Goal: Use online tool/utility: Utilize a website feature to perform a specific function

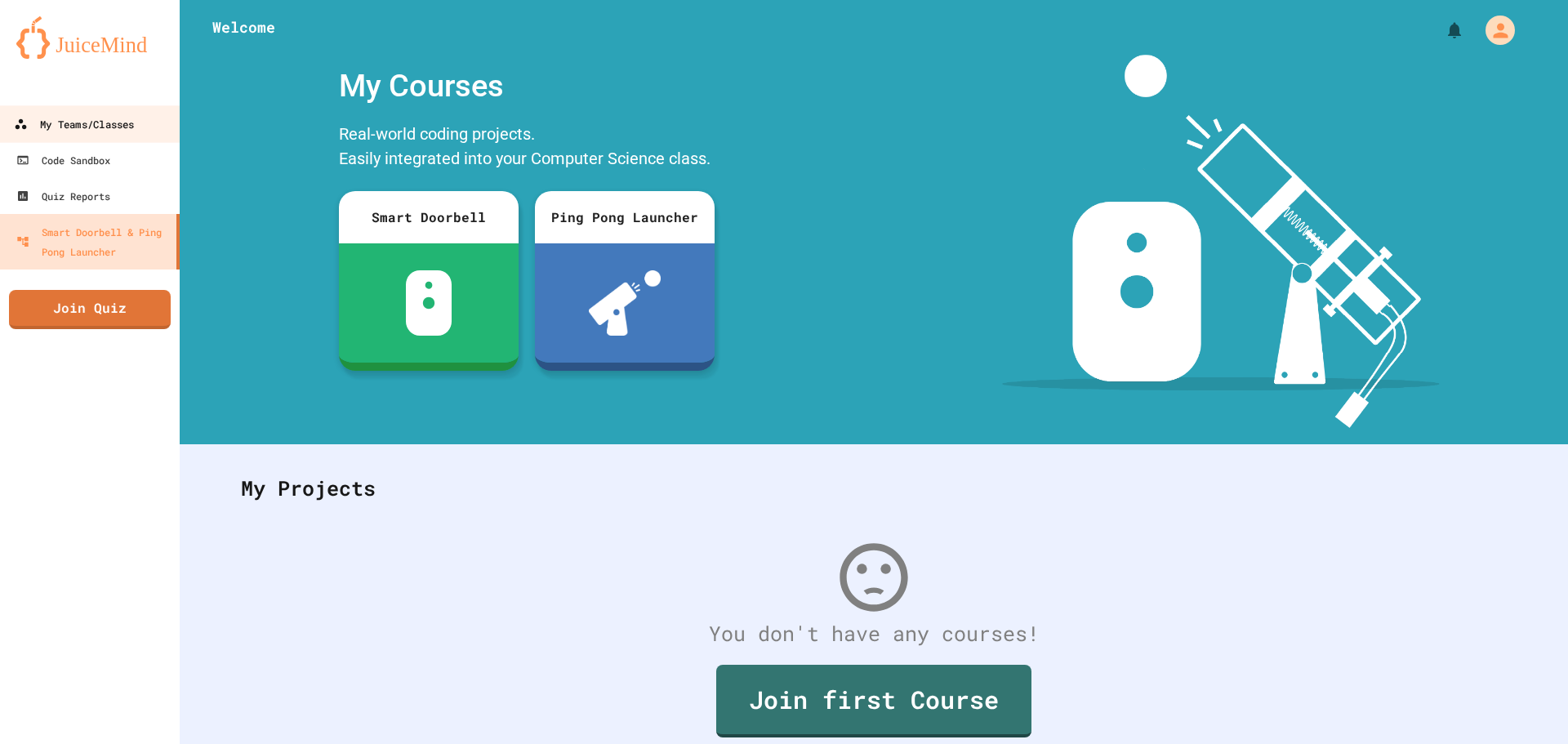
click at [83, 107] on link "My Teams/Classes" at bounding box center [90, 123] width 186 height 36
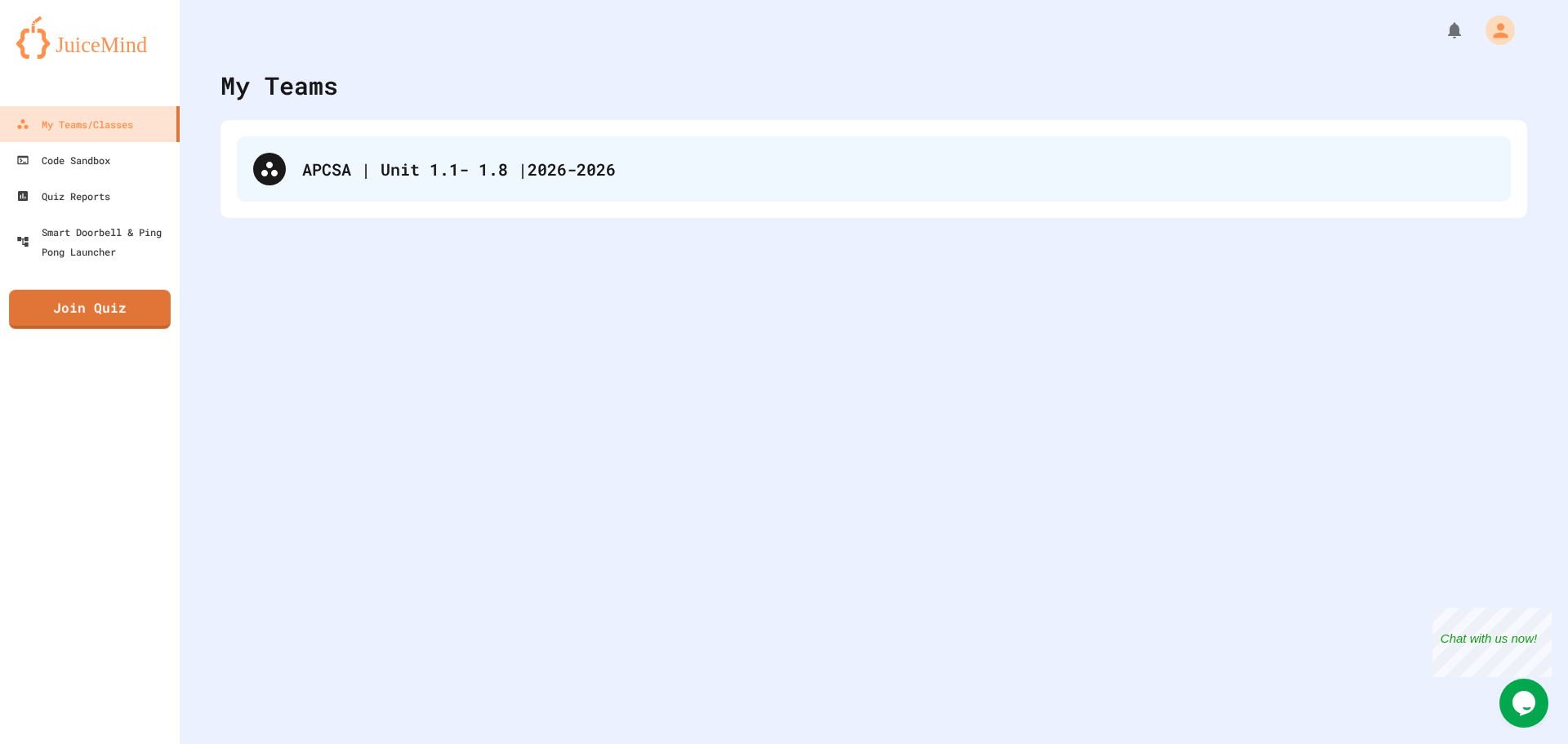
drag, startPoint x: 337, startPoint y: 158, endPoint x: 343, endPoint y: 170, distance: 13.4
click at [344, 164] on div "APCSA | Unit 1.1- 1.8 |2026-2026" at bounding box center [874, 170] width 1274 height 66
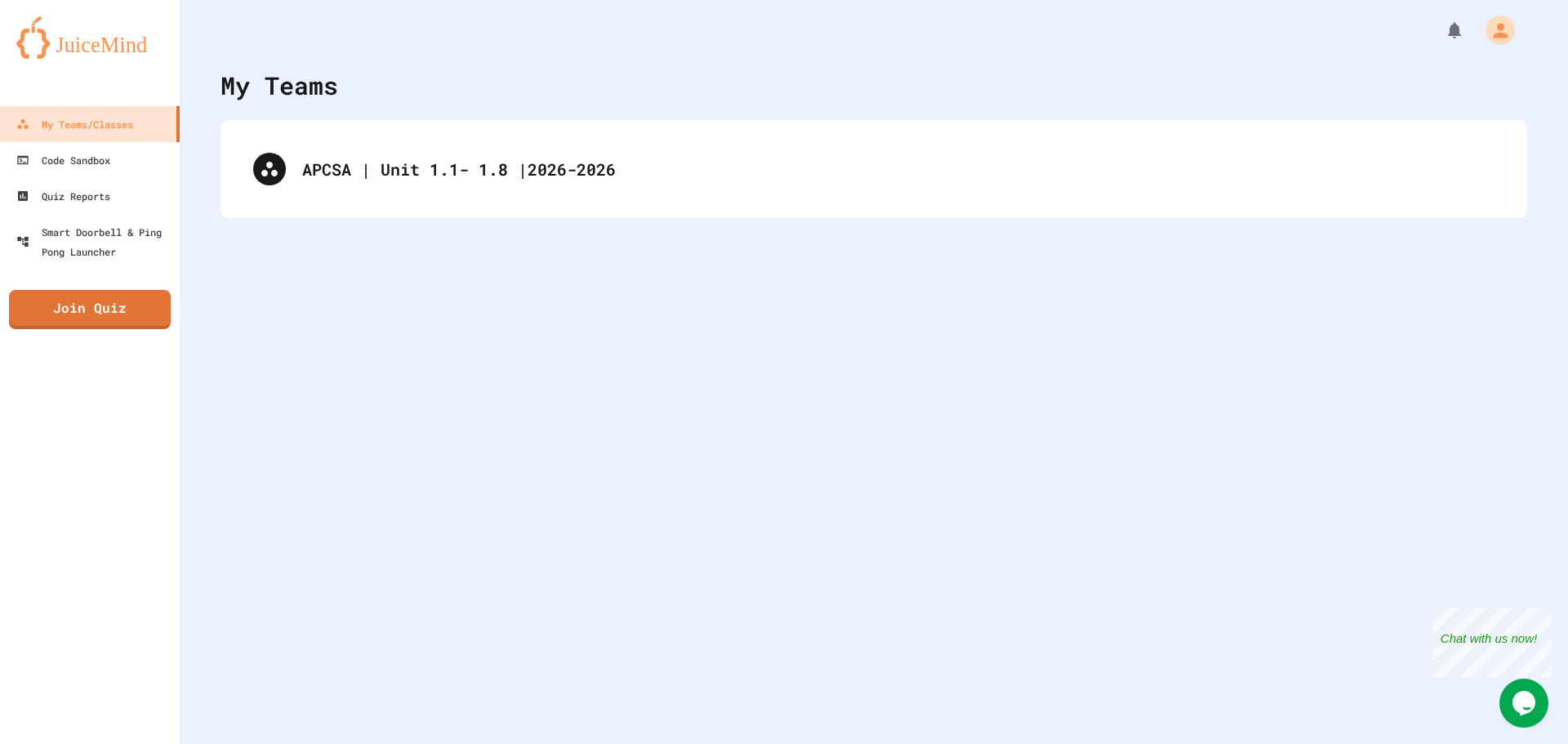
click at [368, 148] on div "APCSA | Unit 1.1- 1.8 |2026-2026" at bounding box center [874, 170] width 1274 height 66
click at [368, 176] on div "APCSA | Unit 1.1- 1.8 |2026-2026" at bounding box center [874, 170] width 1274 height 66
click at [503, 178] on div "APCSA | Unit 1.1- 1.8 |2026-2026" at bounding box center [874, 170] width 1274 height 66
click at [486, 174] on div "APCSA | Unit 1.1- 1.8 |2026-2026" at bounding box center [874, 170] width 1274 height 66
click at [473, 166] on div "APCSA | Unit 1.1- 1.8 |2026-2026" at bounding box center [874, 170] width 1274 height 66
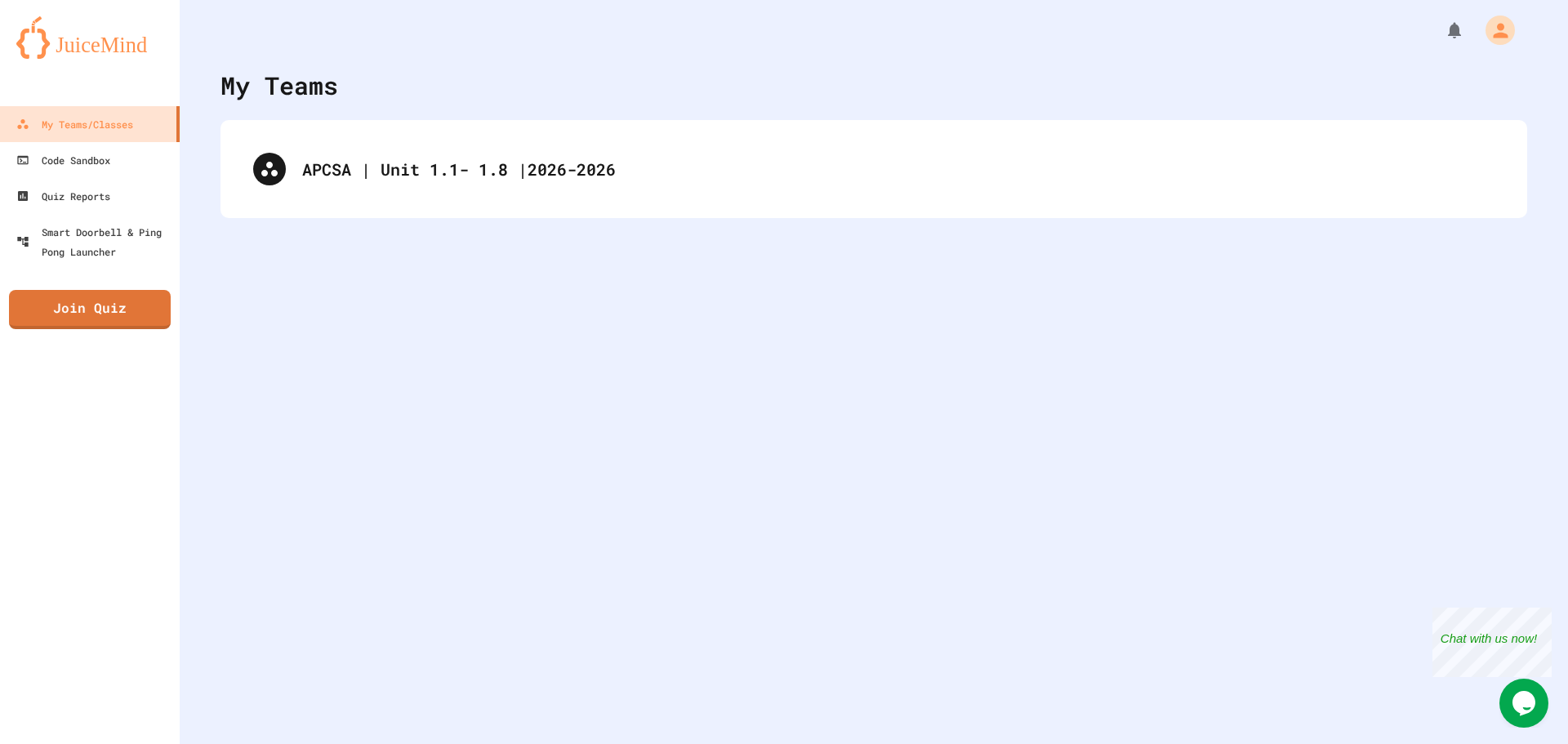
click at [473, 166] on div "APCSA | Unit 1.1- 1.8 |2026-2026" at bounding box center [874, 170] width 1274 height 66
click at [98, 297] on link "Join Quiz" at bounding box center [90, 307] width 154 height 41
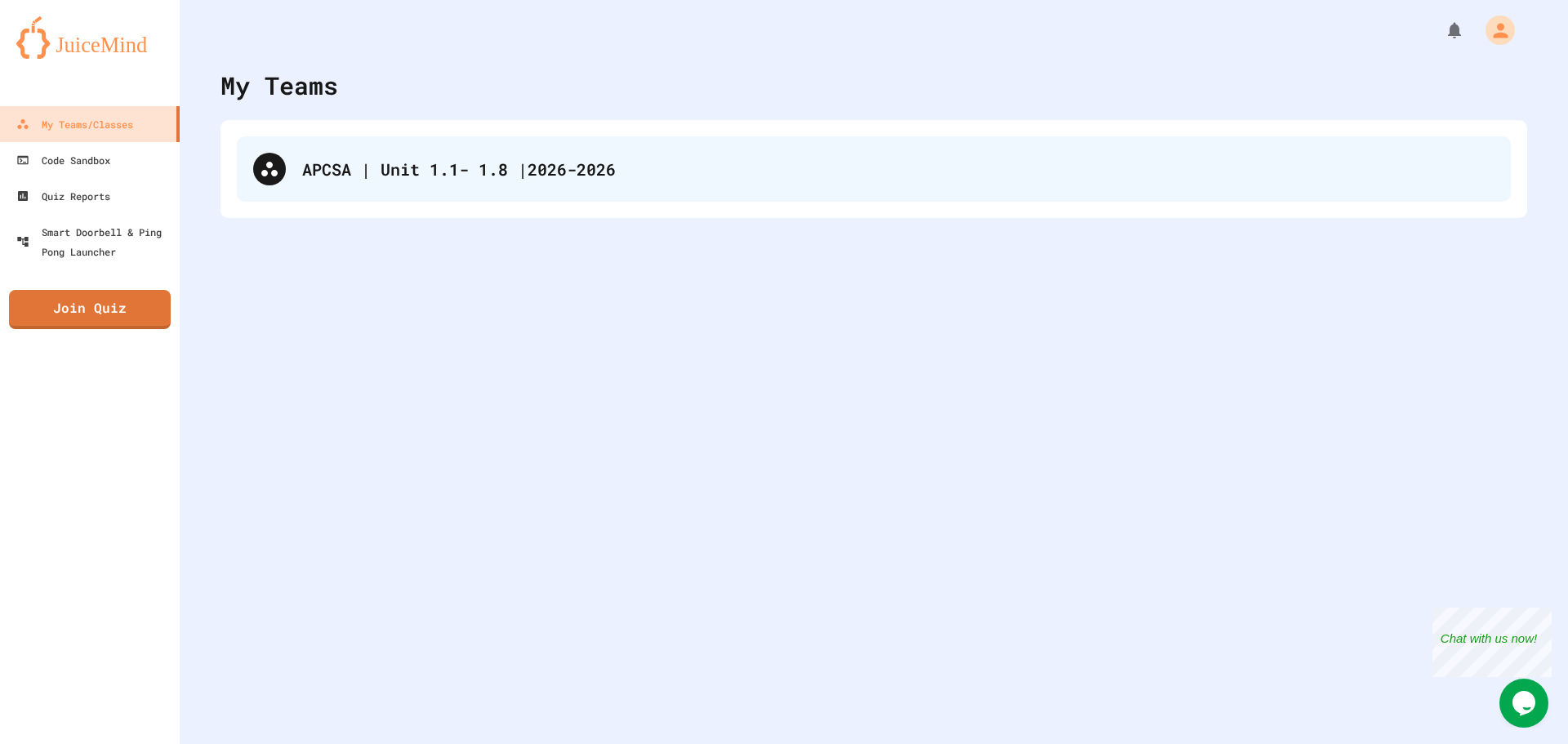
click at [389, 181] on div "APCSA | Unit 1.1- 1.8 |2026-2026" at bounding box center [874, 170] width 1274 height 66
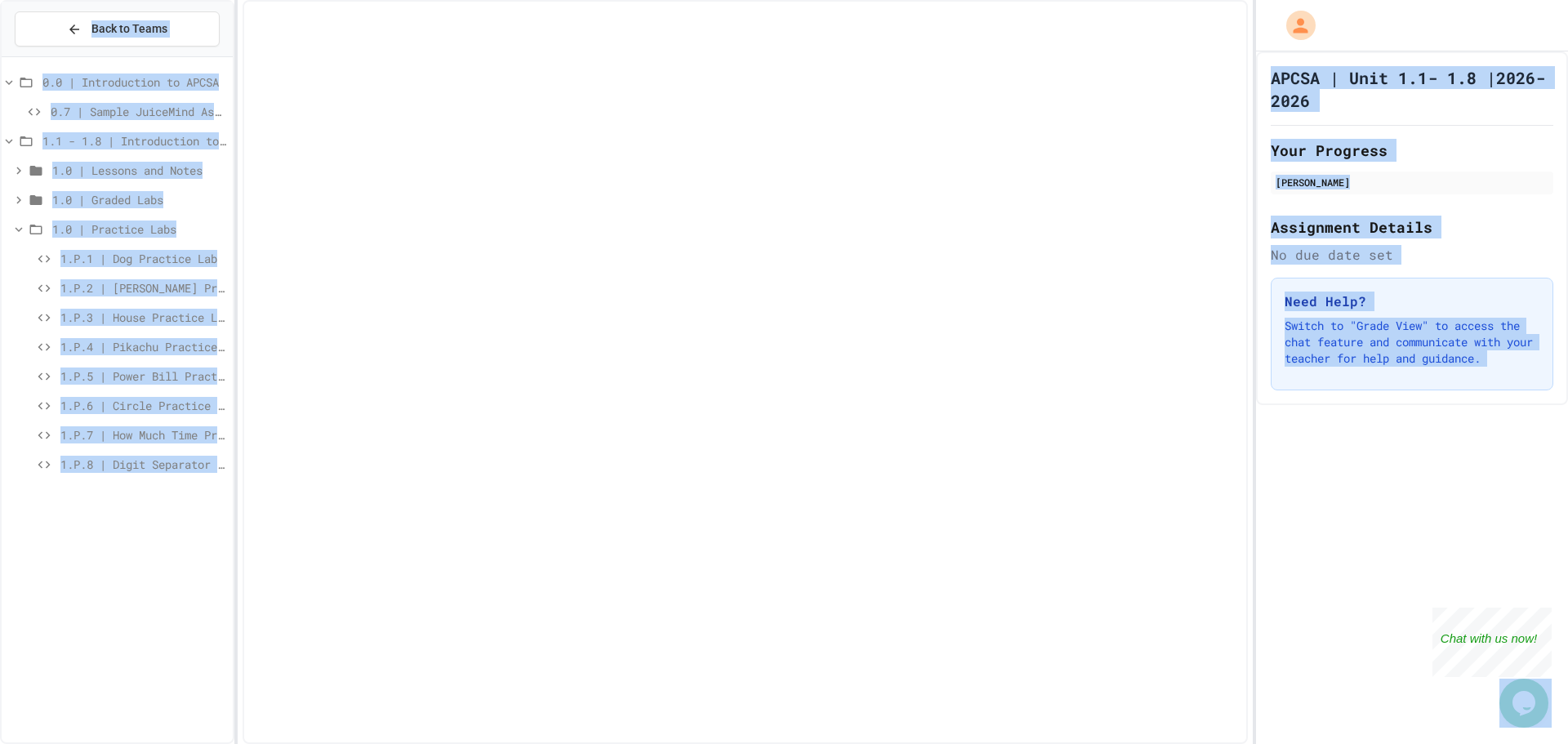
click at [390, 188] on div at bounding box center [745, 372] width 1005 height 744
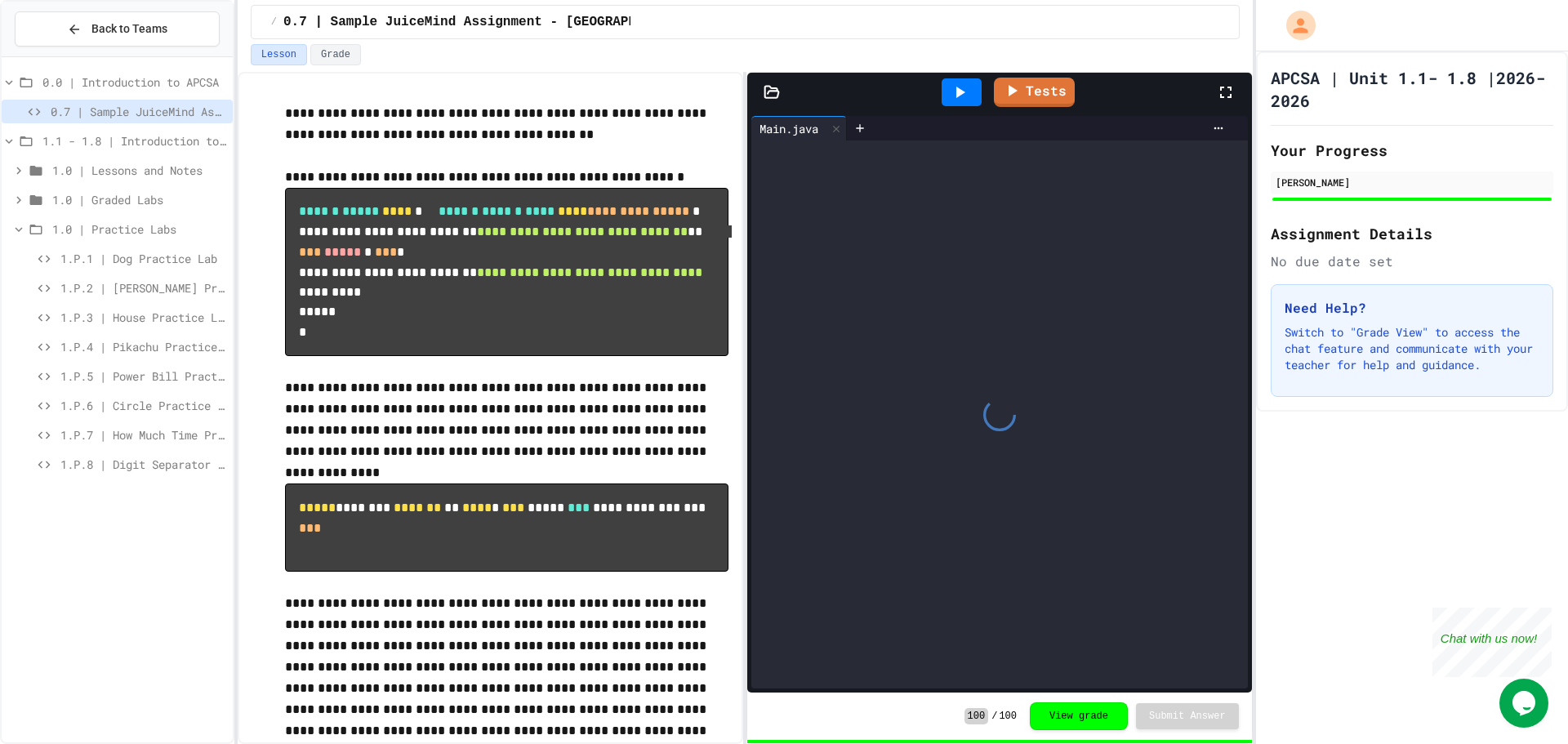
click at [24, 199] on icon at bounding box center [19, 200] width 15 height 15
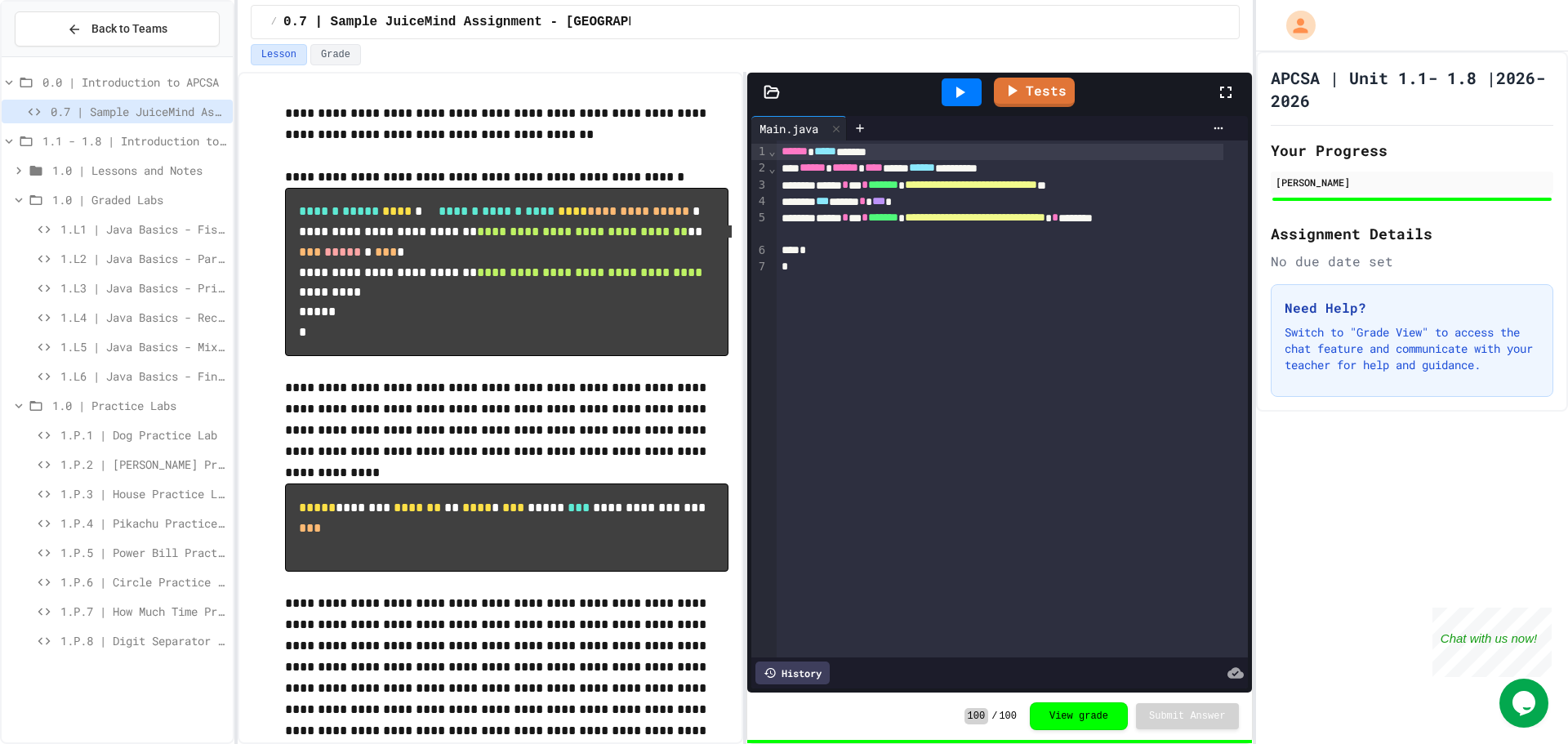
click at [128, 240] on div "1.L1 | Java Basics - Fish Lab" at bounding box center [117, 229] width 231 height 24
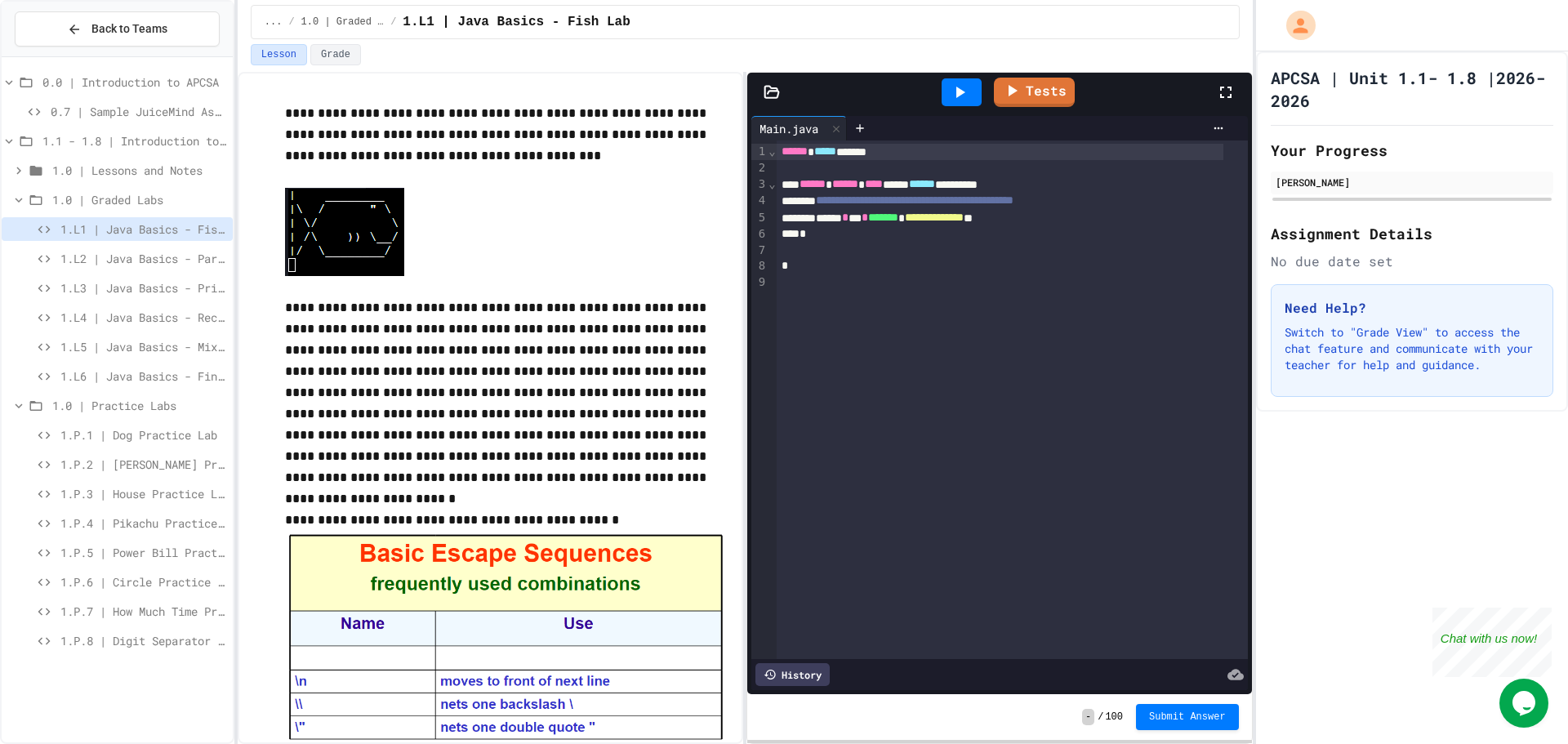
click at [84, 283] on span "1.L3 | Java Basics - Printing Code Lab" at bounding box center [143, 288] width 166 height 17
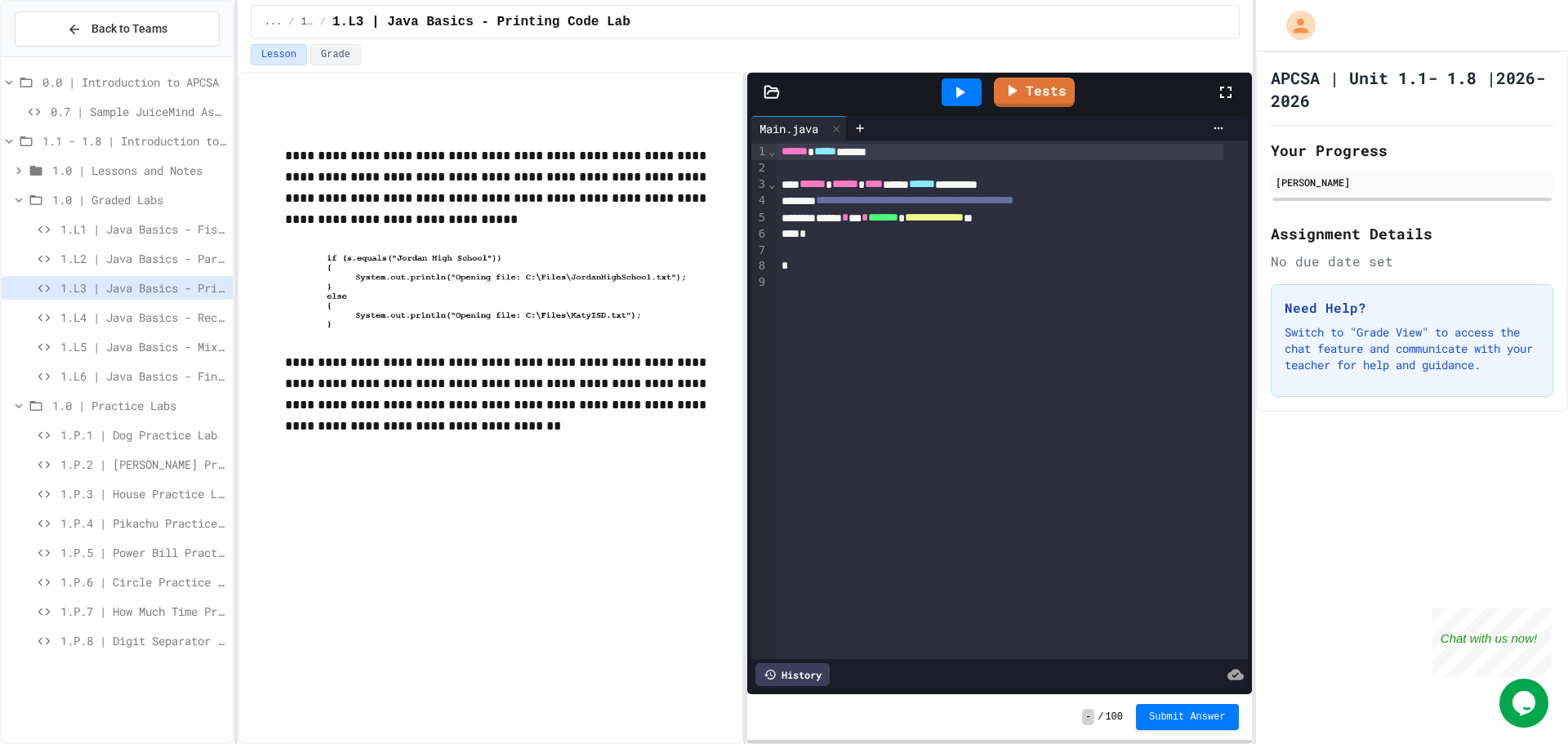
click at [118, 353] on span "1.L5 | Java Basics - Mixed Number Lab" at bounding box center [143, 346] width 166 height 17
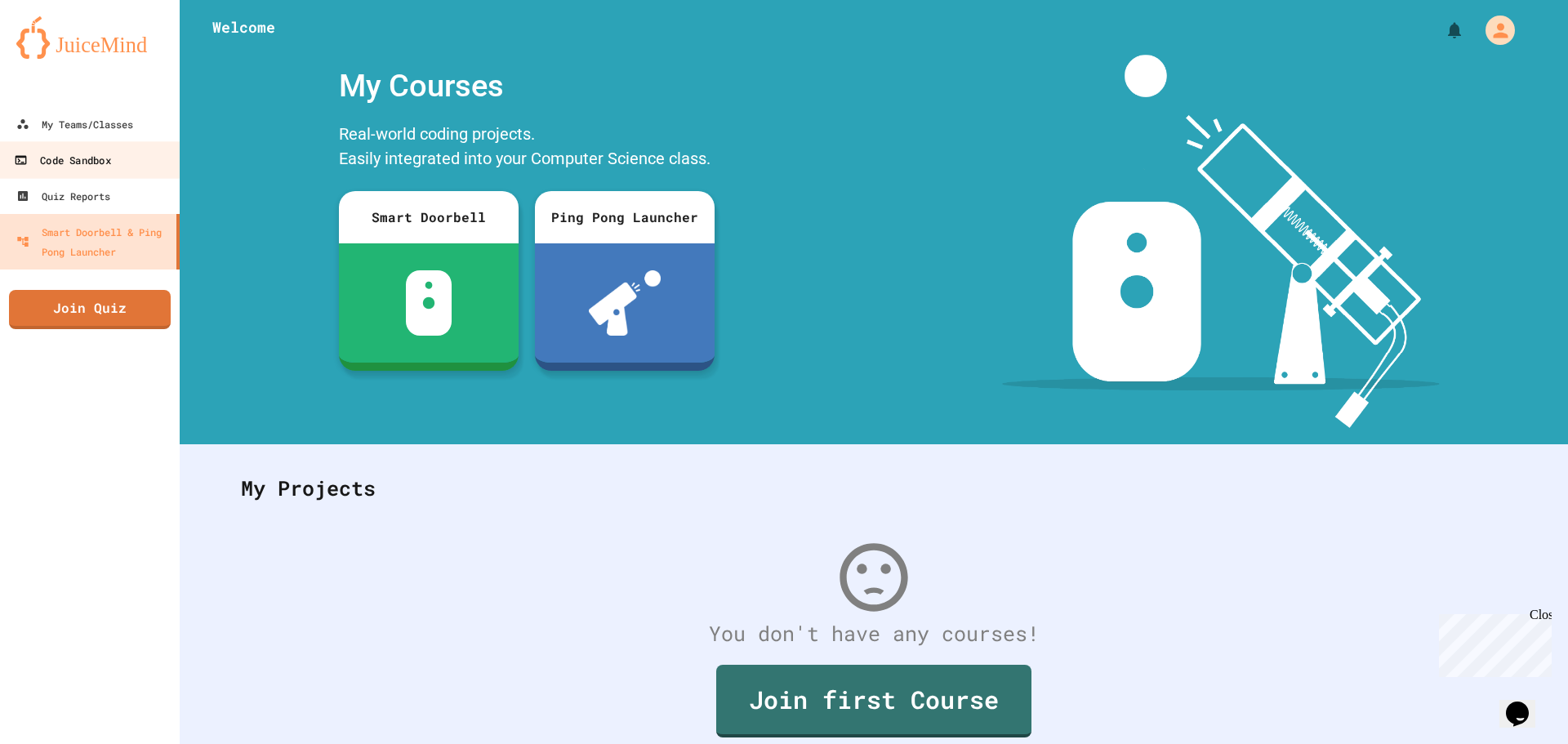
click at [75, 158] on div "Code Sandbox" at bounding box center [62, 160] width 97 height 20
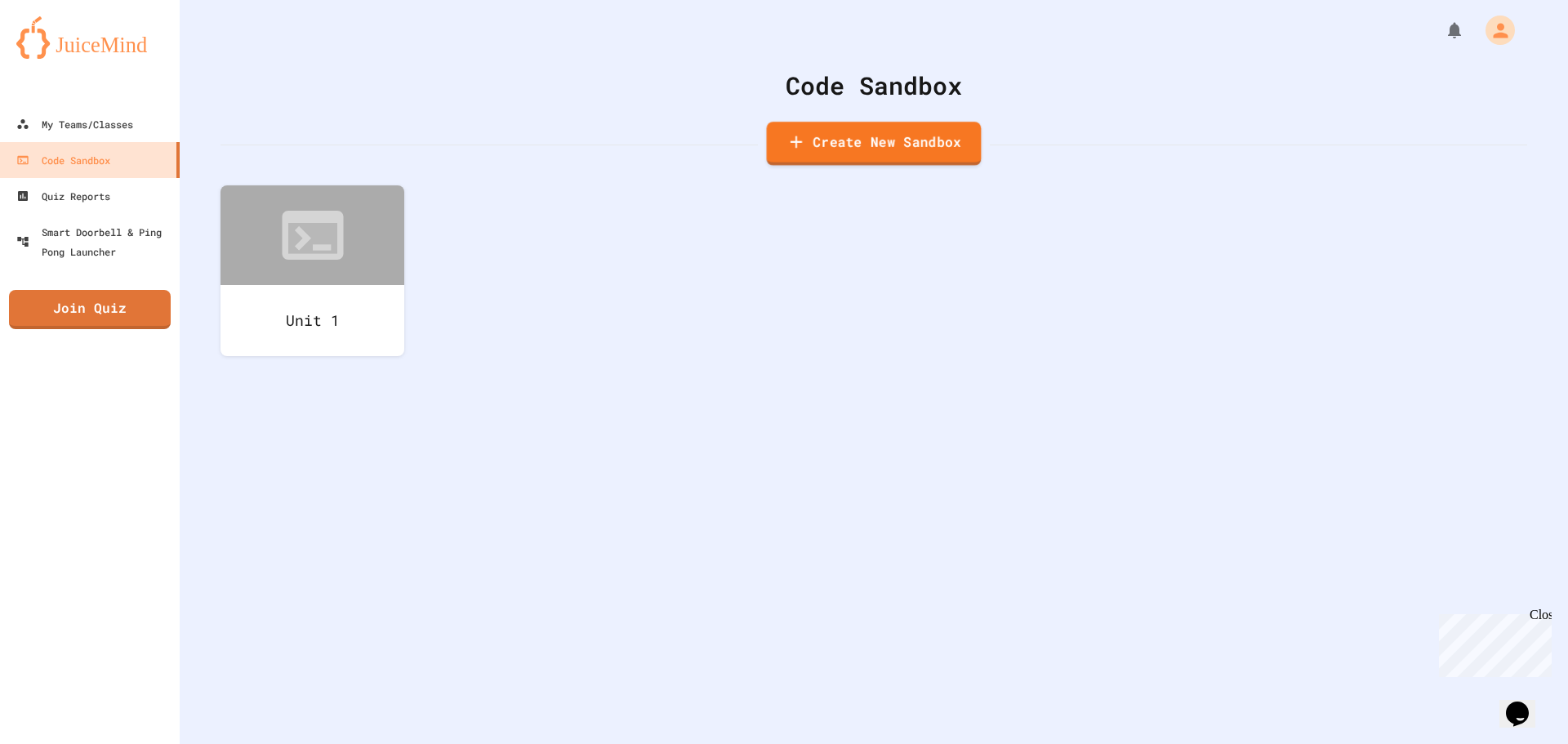
click at [890, 127] on link "Create New Sandbox" at bounding box center [875, 144] width 215 height 44
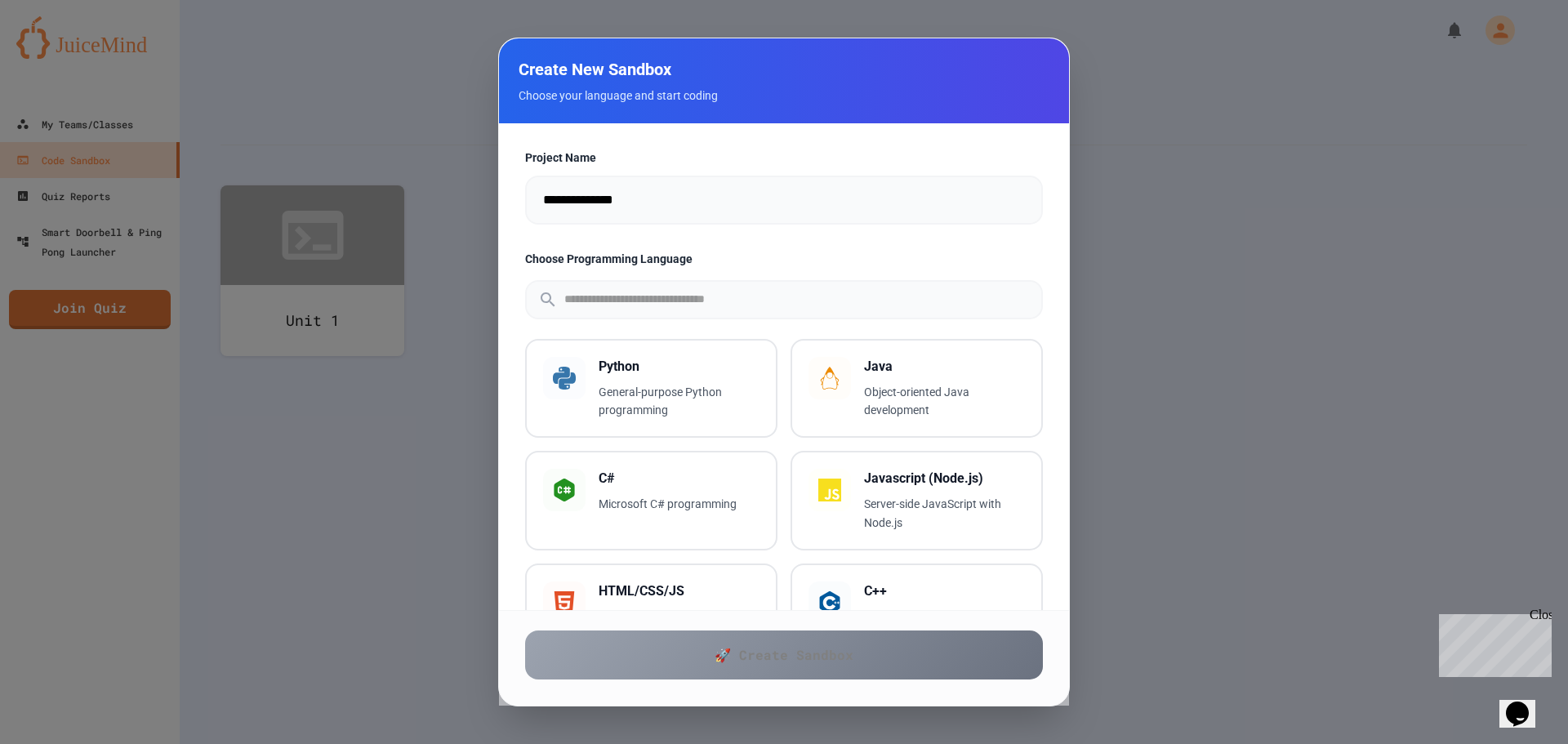
click at [235, 542] on div at bounding box center [784, 372] width 1568 height 744
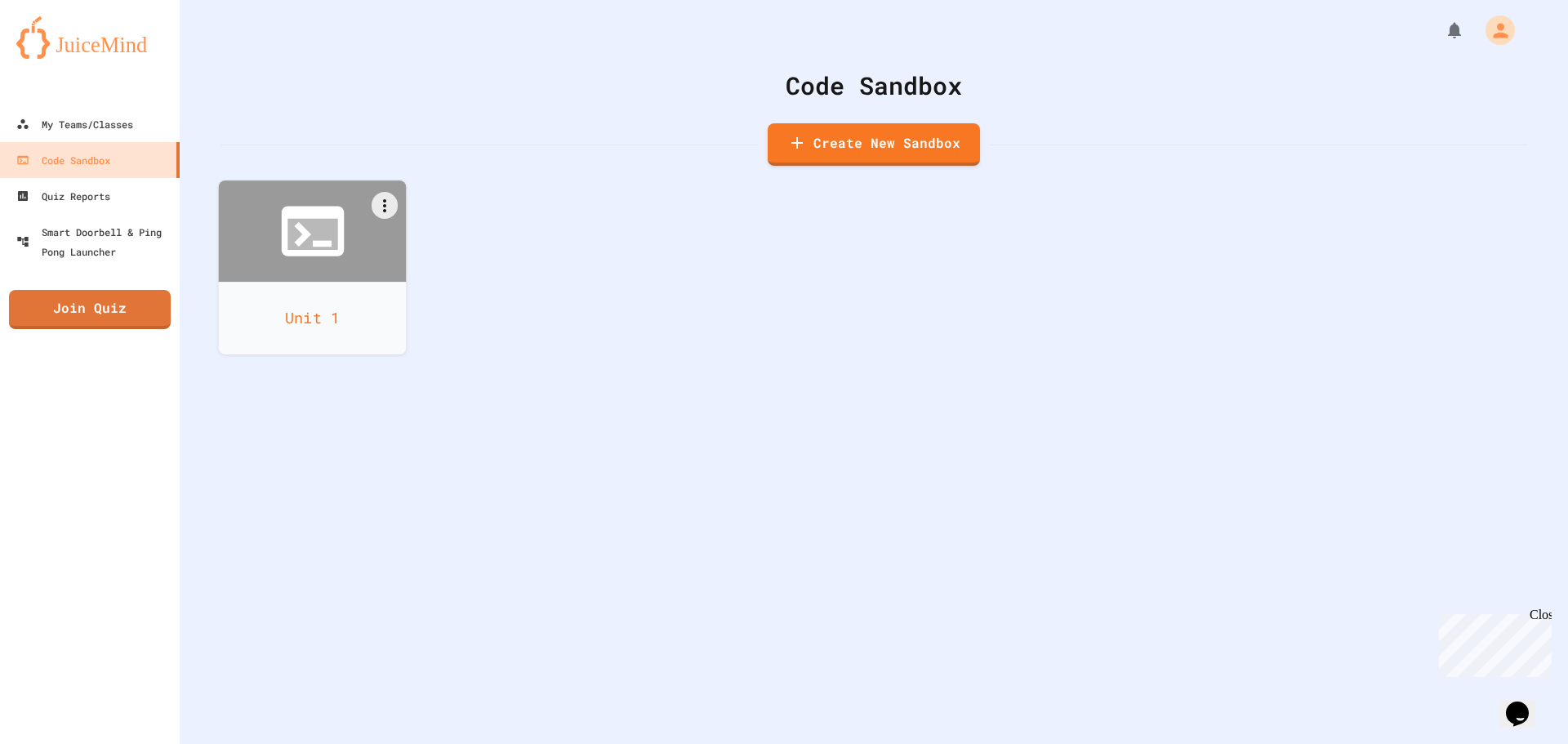
click at [318, 249] on icon at bounding box center [313, 234] width 50 height 31
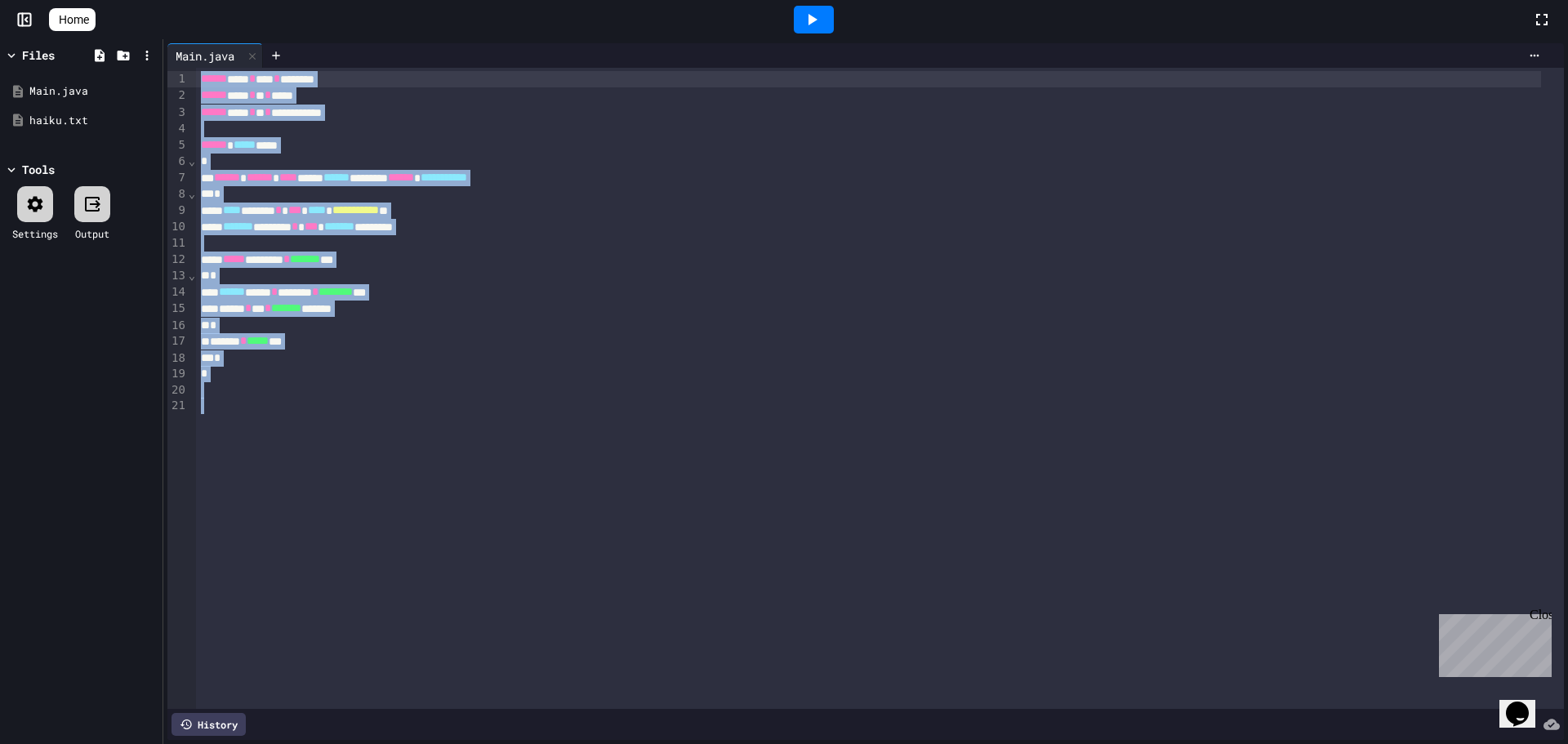
drag, startPoint x: 451, startPoint y: 477, endPoint x: 163, endPoint y: -99, distance: 644.0
click at [163, 0] on html "**********" at bounding box center [784, 372] width 1568 height 744
click at [88, 19] on span "Home" at bounding box center [74, 20] width 30 height 16
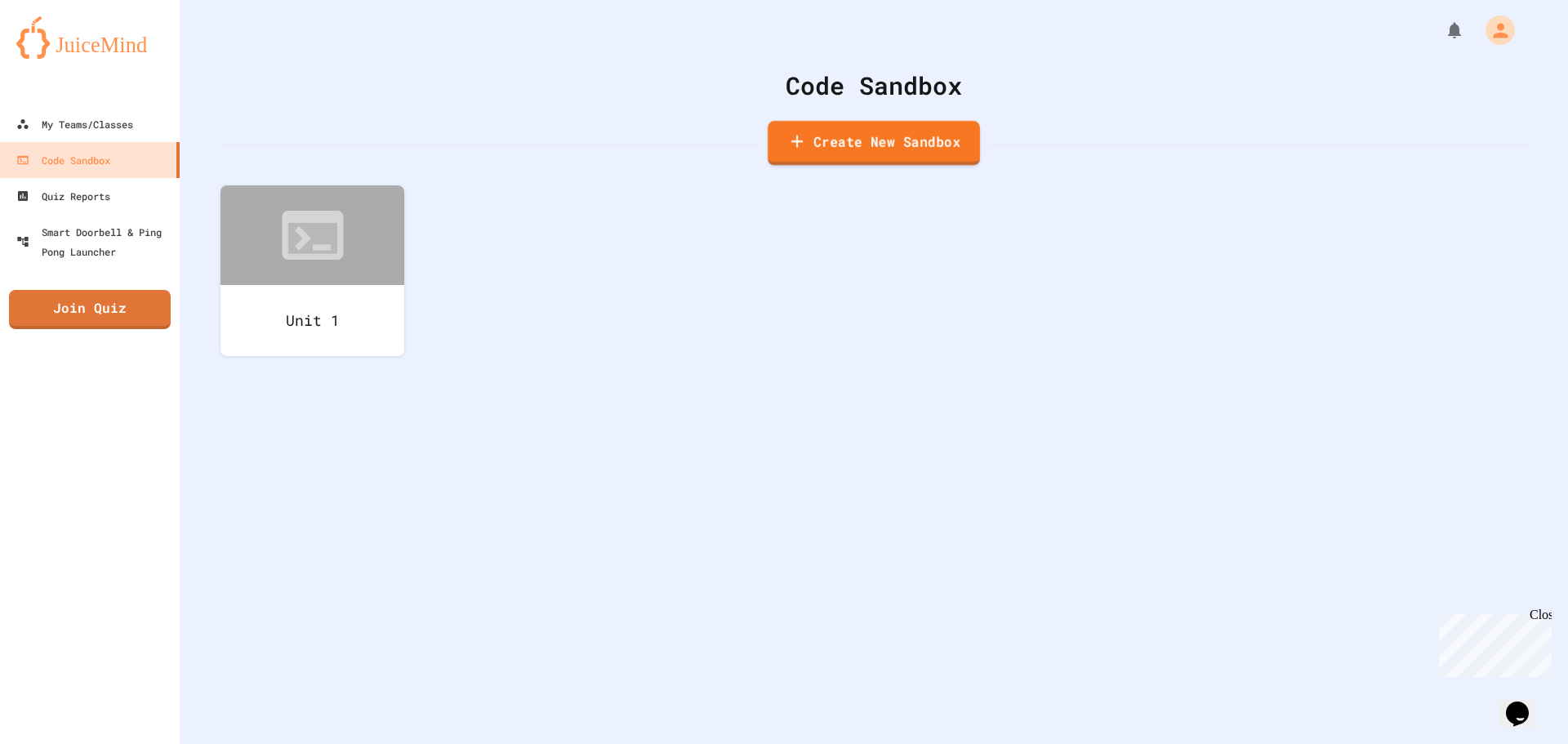
click at [893, 159] on link "Create New Sandbox" at bounding box center [874, 143] width 212 height 45
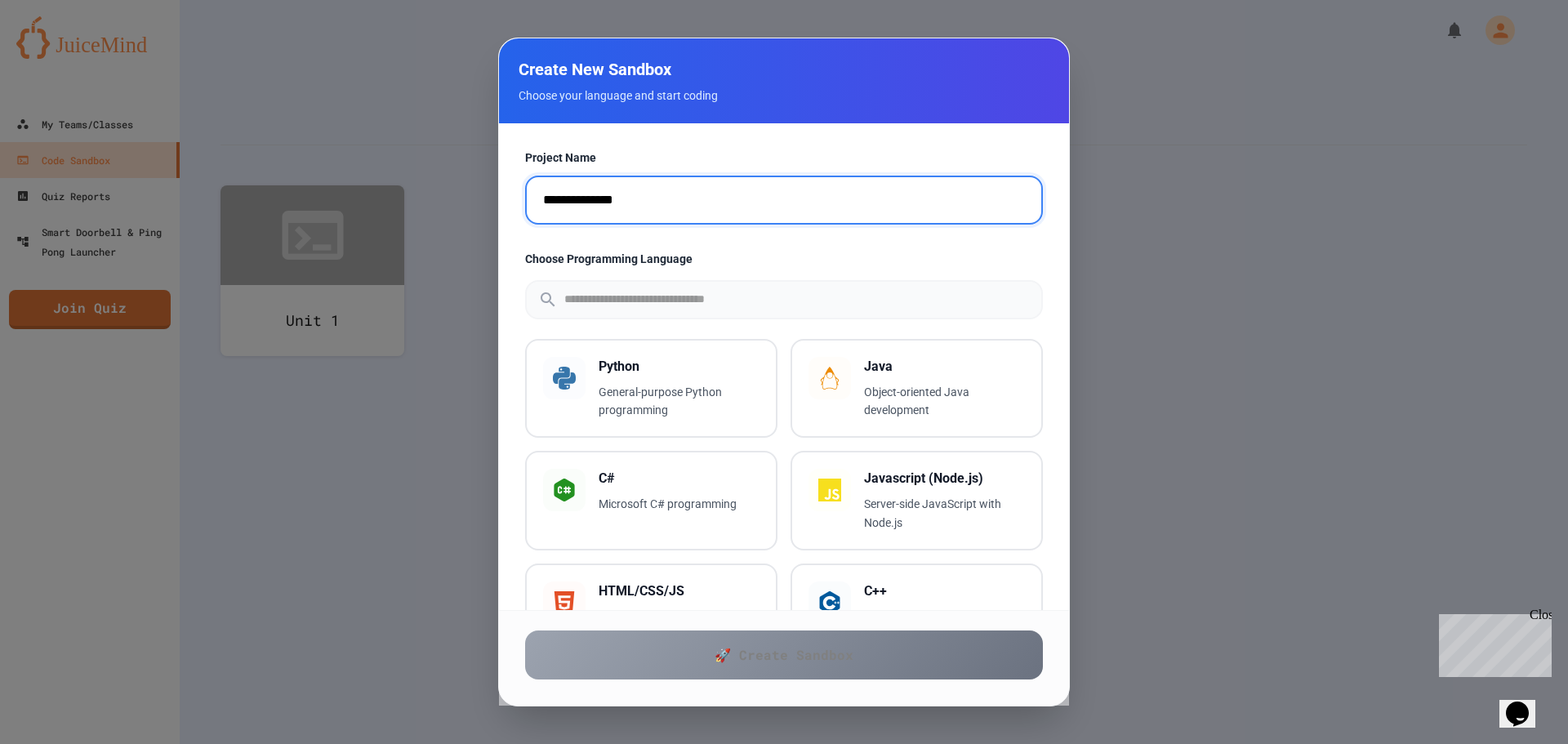
click at [693, 206] on input "**********" at bounding box center [783, 200] width 518 height 49
click at [1457, 581] on div at bounding box center [784, 372] width 1568 height 744
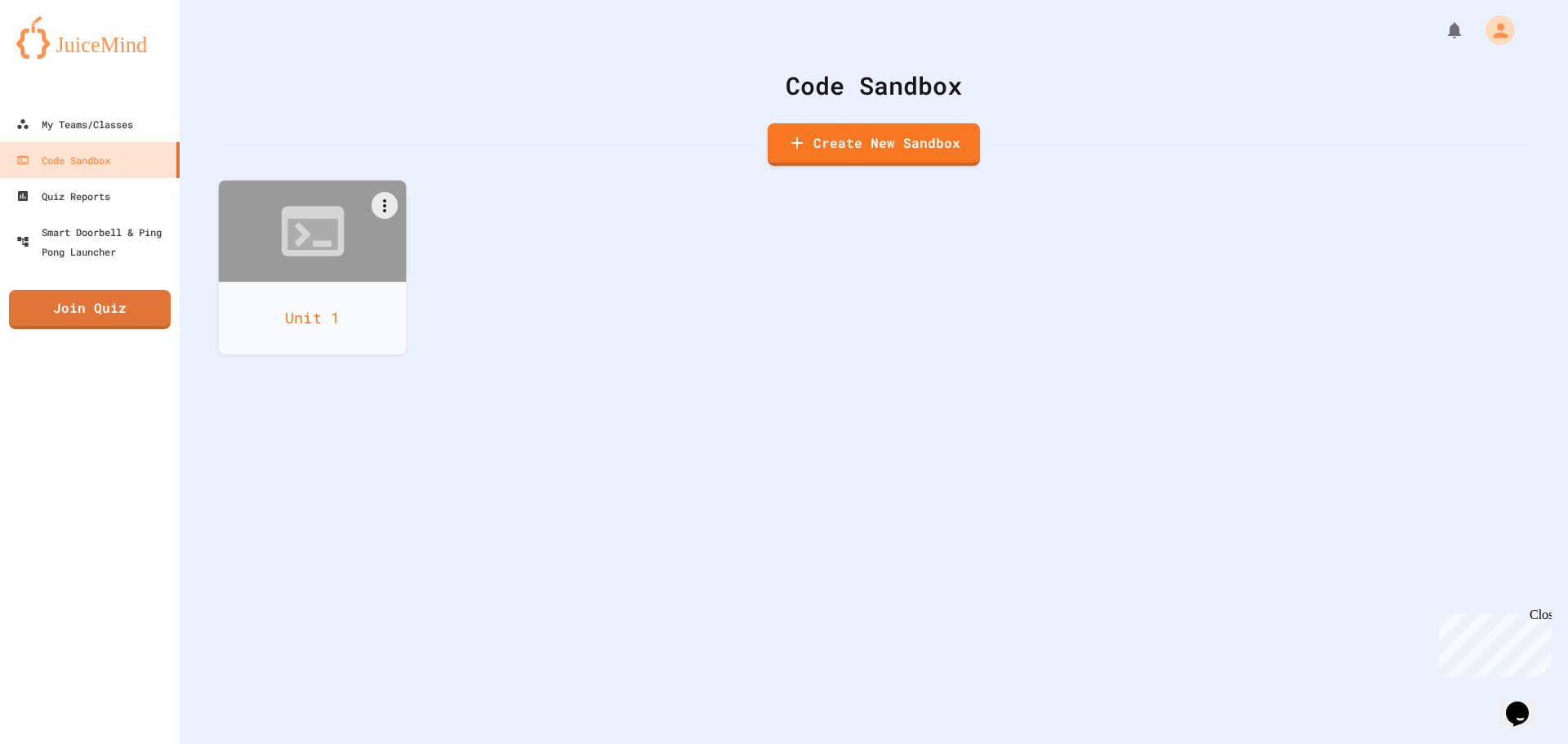
click at [376, 295] on div "Unit 1" at bounding box center [313, 318] width 188 height 73
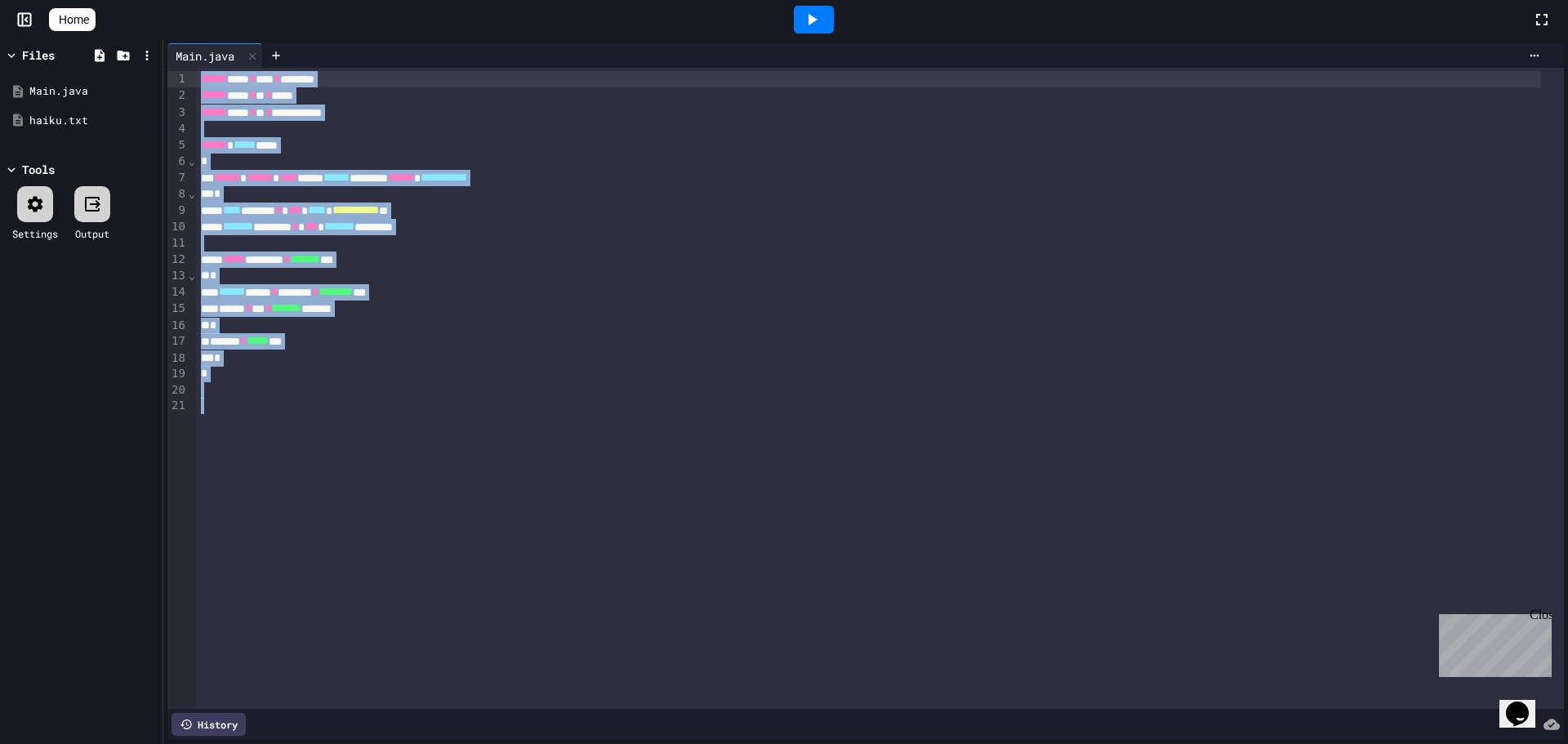
drag, startPoint x: 432, startPoint y: 503, endPoint x: 0, endPoint y: -99, distance: 741.0
click at [0, 0] on html "**********" at bounding box center [784, 372] width 1568 height 744
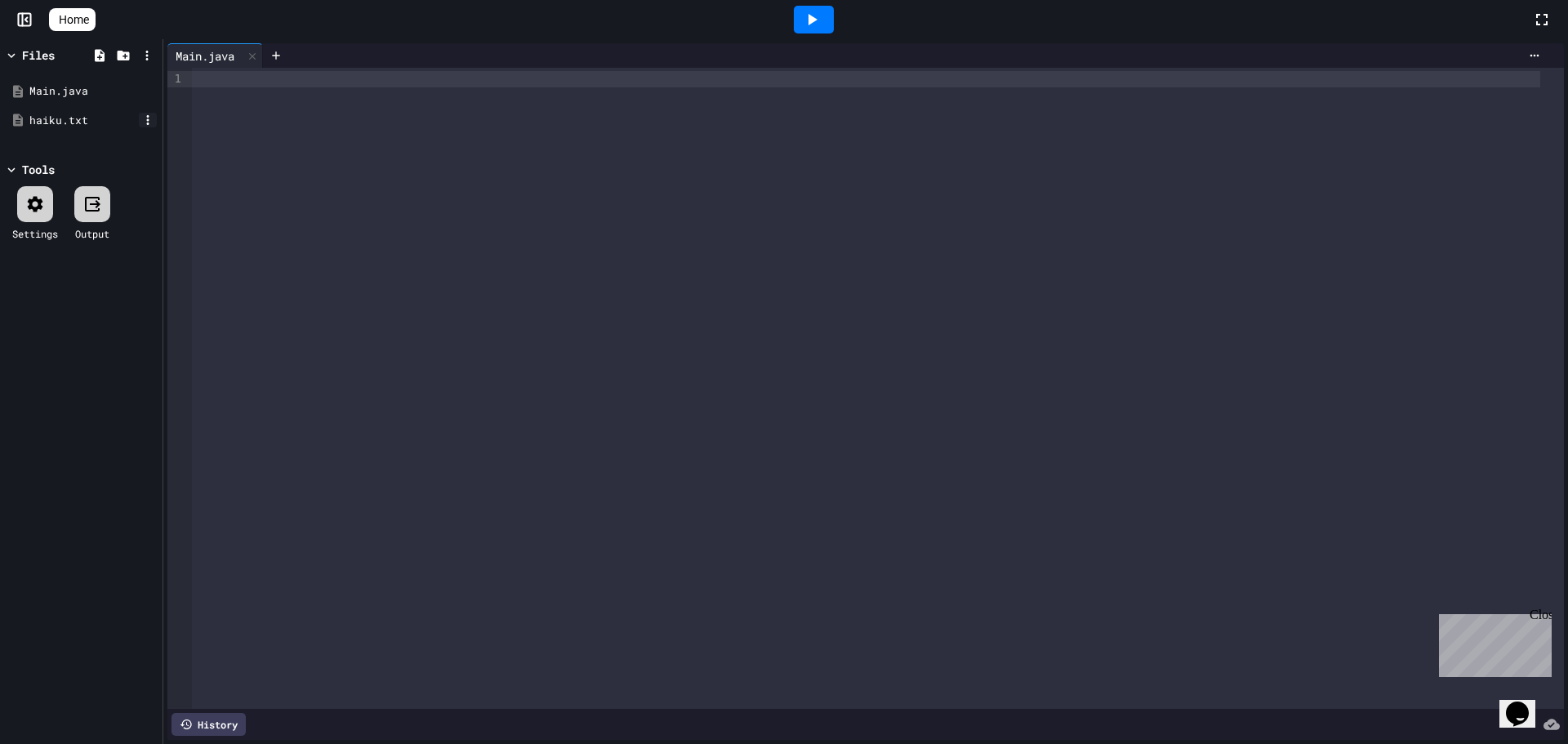
click at [147, 117] on icon at bounding box center [147, 120] width 15 height 15
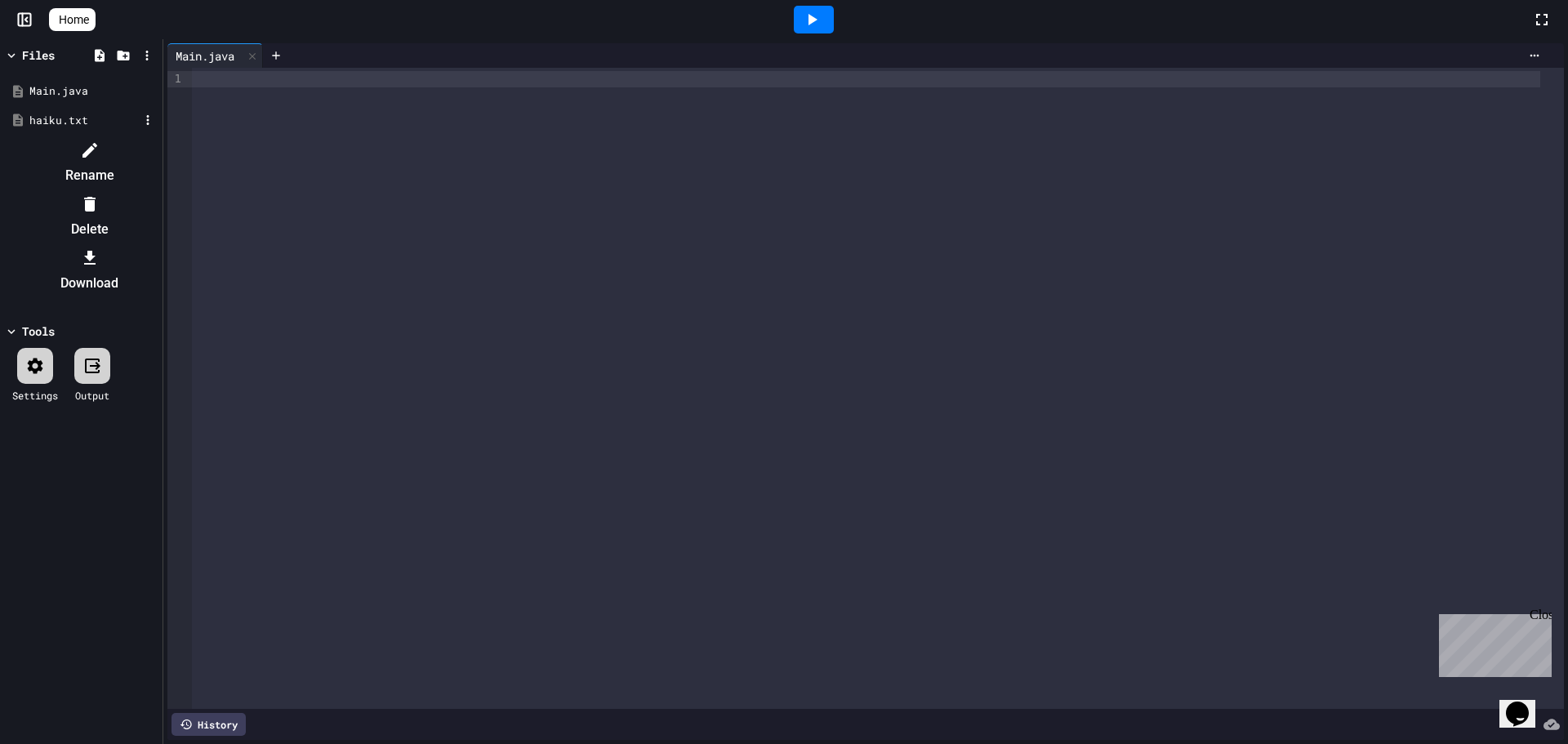
click at [158, 190] on div at bounding box center [89, 202] width 138 height 26
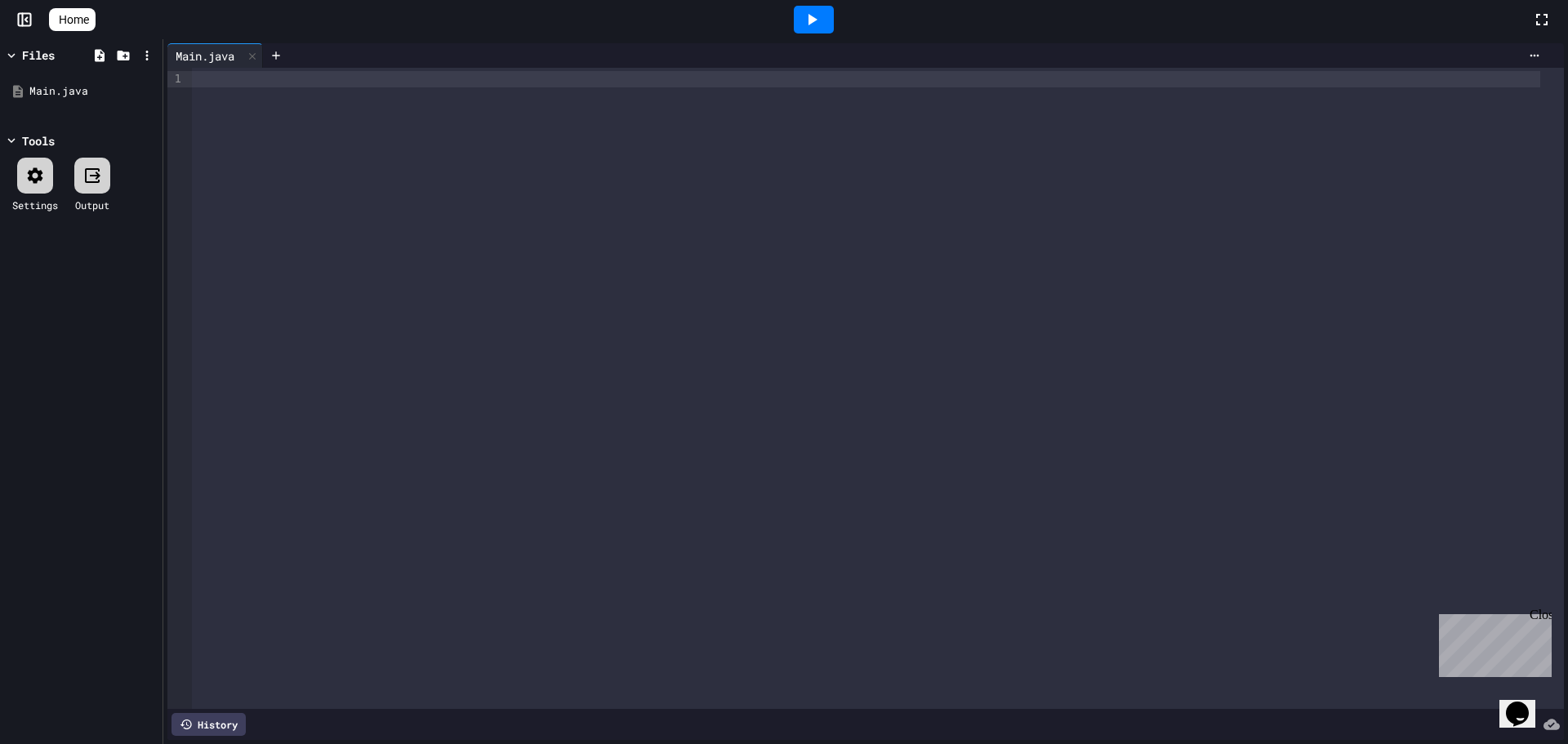
click at [275, 82] on div at bounding box center [866, 79] width 1348 height 16
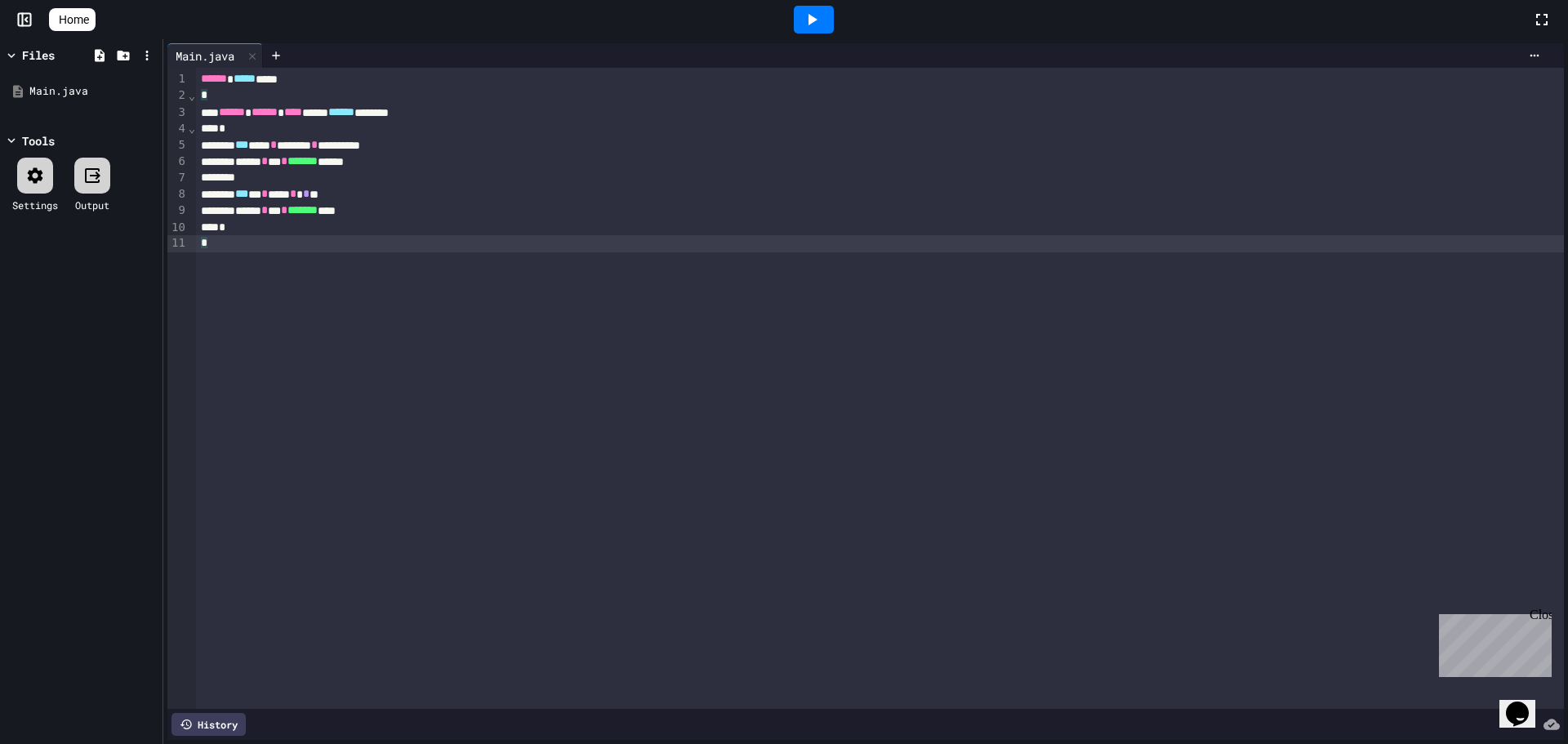
click at [816, 14] on icon at bounding box center [812, 20] width 20 height 20
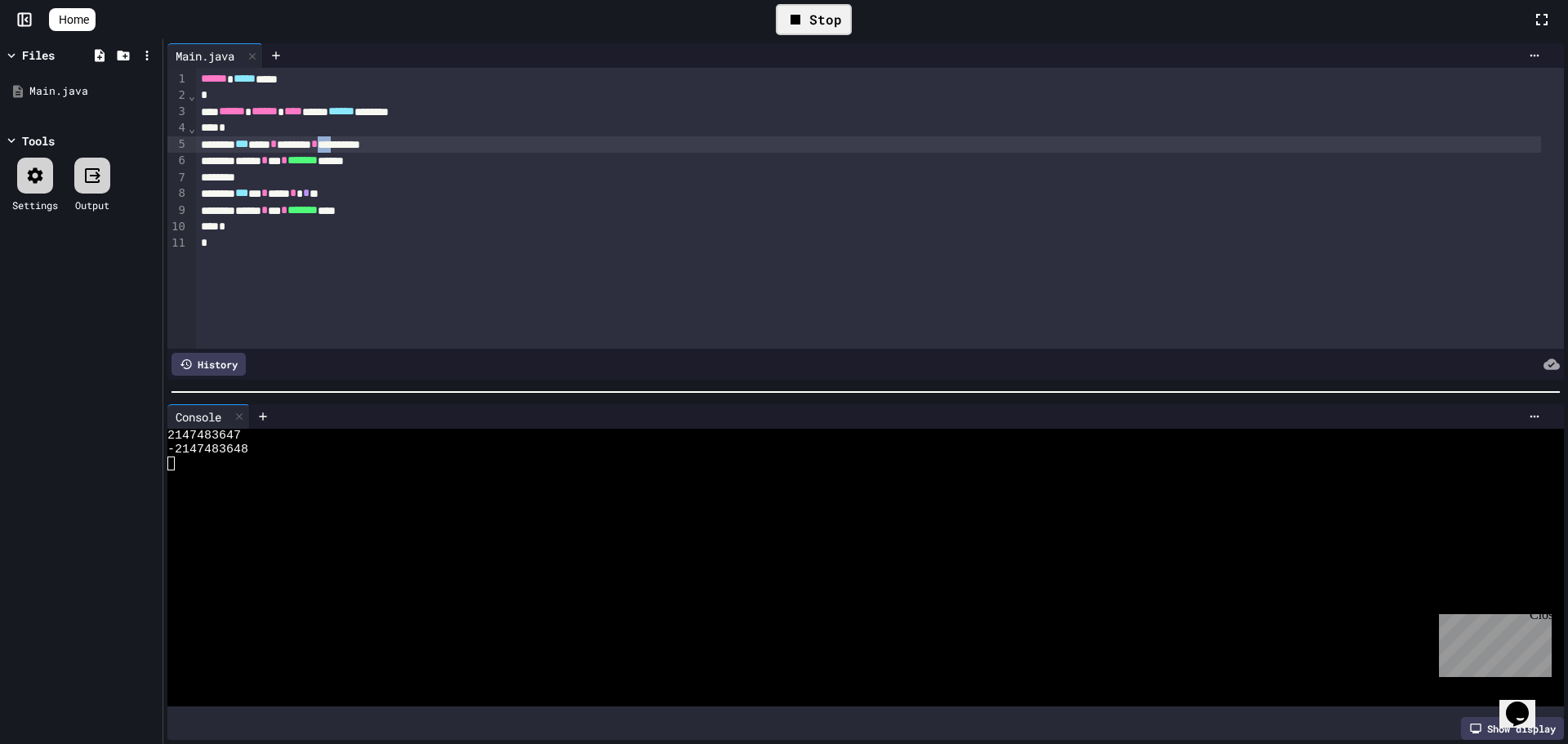
drag, startPoint x: 380, startPoint y: 138, endPoint x: 362, endPoint y: 139, distance: 18.0
click at [362, 139] on div "**********" at bounding box center [868, 145] width 1345 height 16
click at [851, 12] on div "Stop" at bounding box center [814, 20] width 76 height 31
click at [851, 12] on div at bounding box center [814, 20] width 1437 height 44
click at [834, 12] on div at bounding box center [813, 19] width 40 height 28
